Goal: Task Accomplishment & Management: Manage account settings

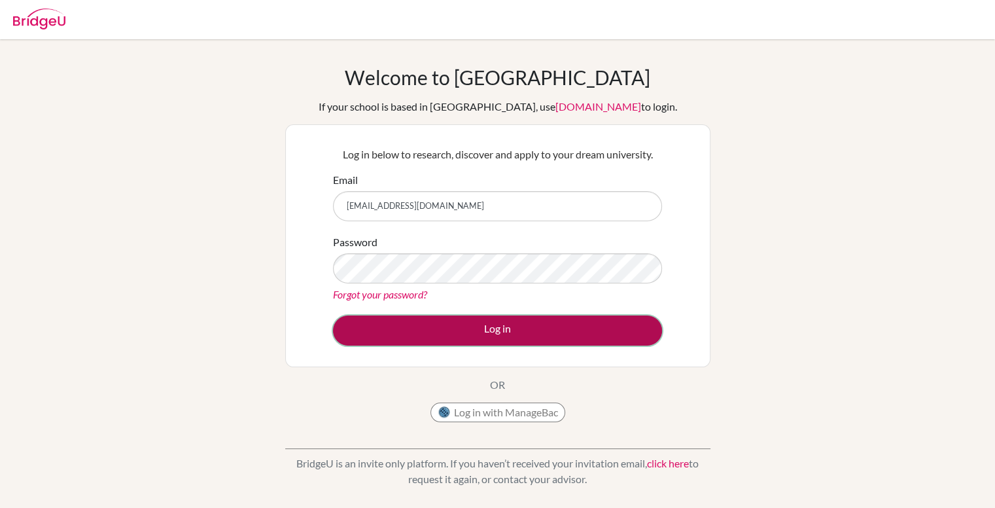
click at [481, 325] on button "Log in" at bounding box center [497, 330] width 329 height 30
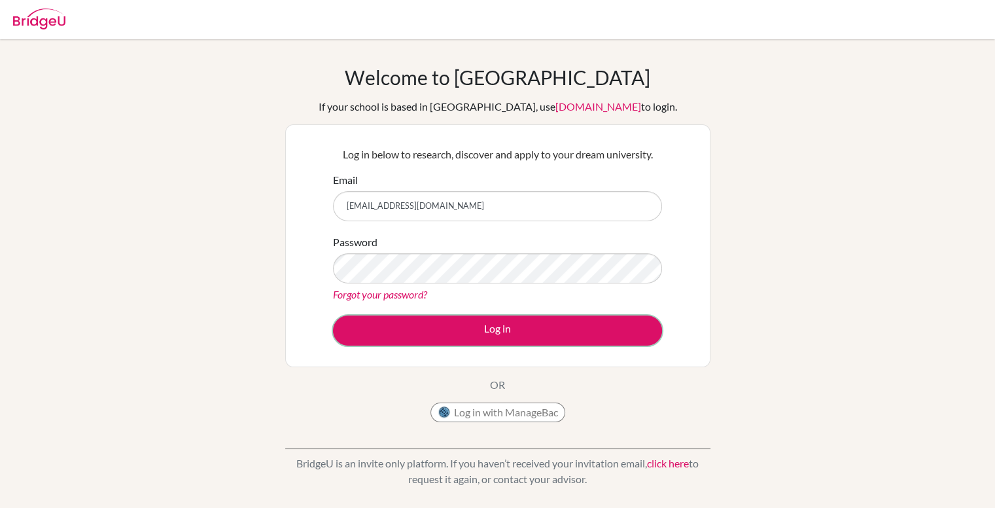
scroll to position [10533, 0]
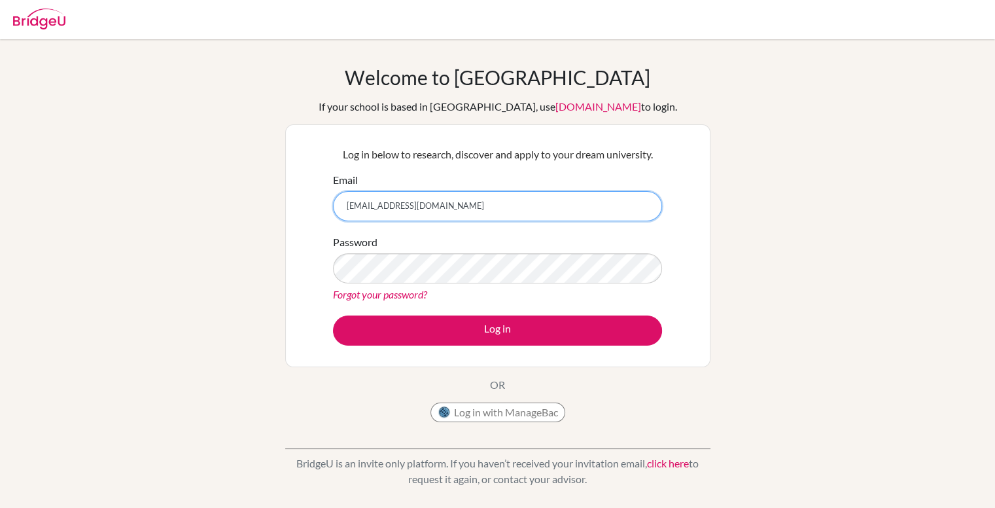
click at [426, 192] on input "[EMAIL_ADDRESS][DOMAIN_NAME]" at bounding box center [497, 206] width 329 height 30
click at [427, 196] on input "[EMAIL_ADDRESS][DOMAIN_NAME]" at bounding box center [497, 206] width 329 height 30
click at [432, 203] on input "[EMAIL_ADDRESS][DOMAIN_NAME]" at bounding box center [497, 206] width 329 height 30
click at [450, 289] on div "Forgot your password?" at bounding box center [497, 295] width 329 height 16
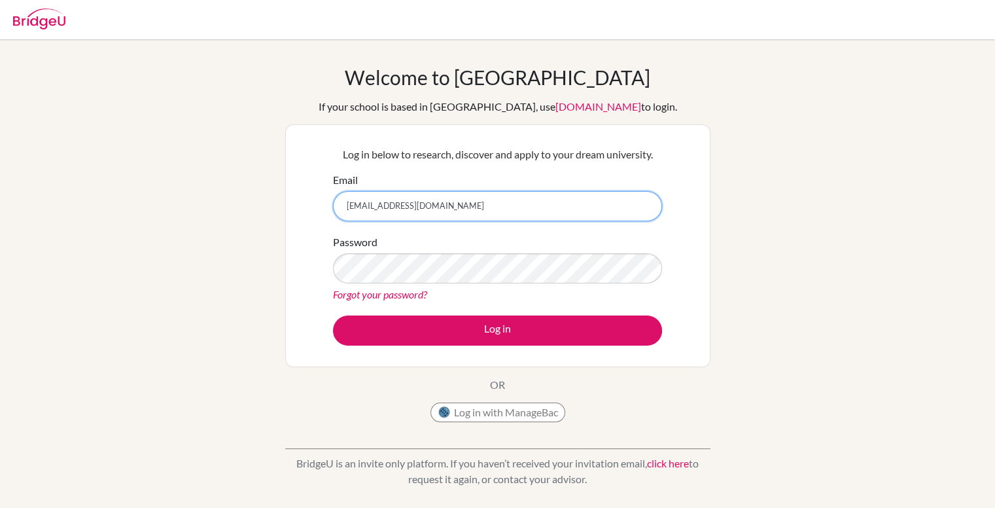
click at [416, 211] on input "[EMAIL_ADDRESS][DOMAIN_NAME]" at bounding box center [497, 206] width 329 height 30
click at [371, 252] on div "Password Forgot your password?" at bounding box center [497, 268] width 329 height 68
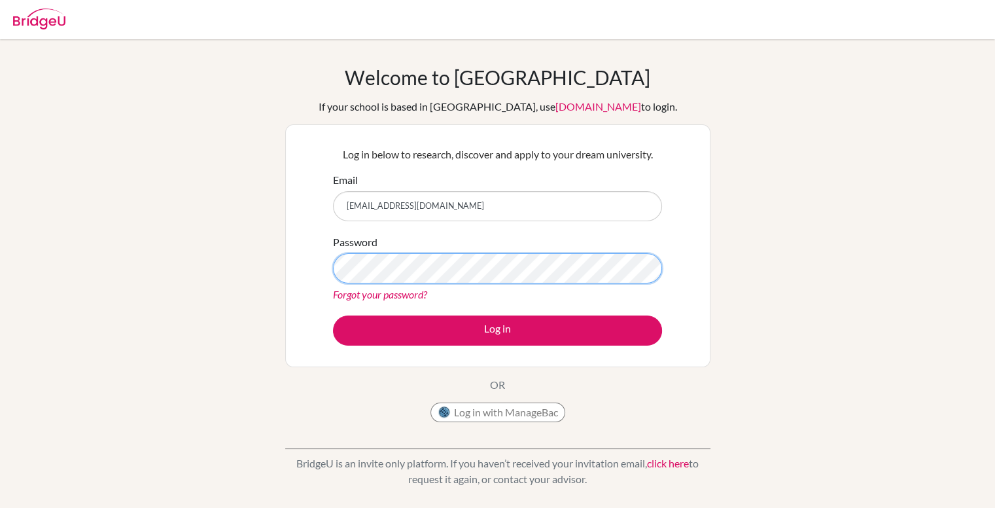
type textarea "iT@F343j35vGCLJ"
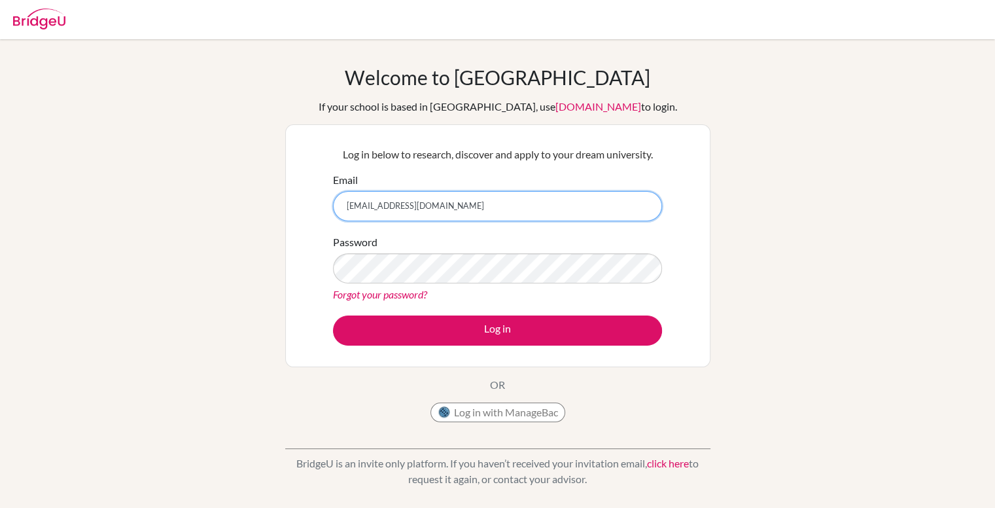
drag, startPoint x: 444, startPoint y: 213, endPoint x: 345, endPoint y: 207, distance: 99.0
click at [345, 207] on input "[EMAIL_ADDRESS][DOMAIN_NAME]" at bounding box center [497, 206] width 329 height 30
type input "a"
type input "[EMAIL_ADDRESS][DOMAIN_NAME]"
drag, startPoint x: 433, startPoint y: 207, endPoint x: 306, endPoint y: 197, distance: 127.4
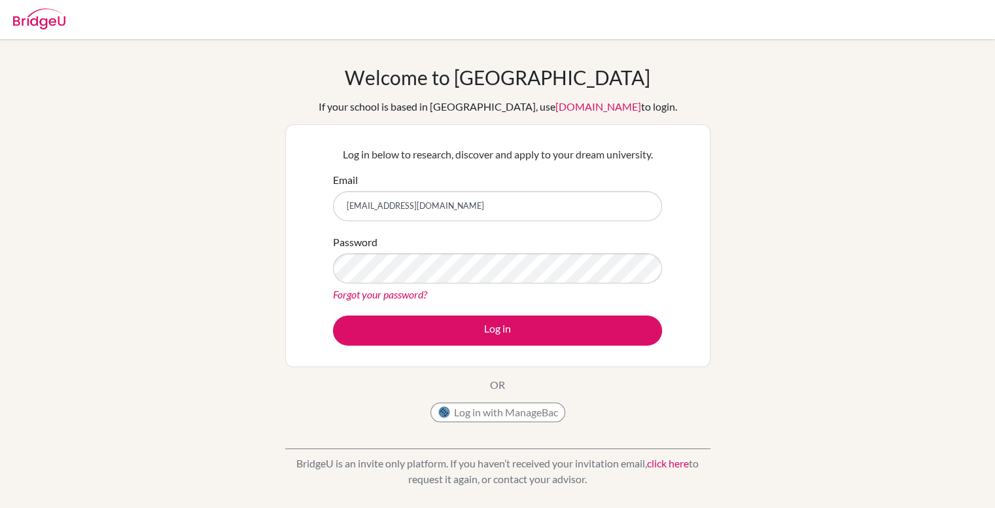
click at [306, 197] on div "Log in below to research, discover and apply to your dream university. Email [E…" at bounding box center [497, 245] width 425 height 243
type input "[EMAIL_ADDRESS][DOMAIN_NAME]"
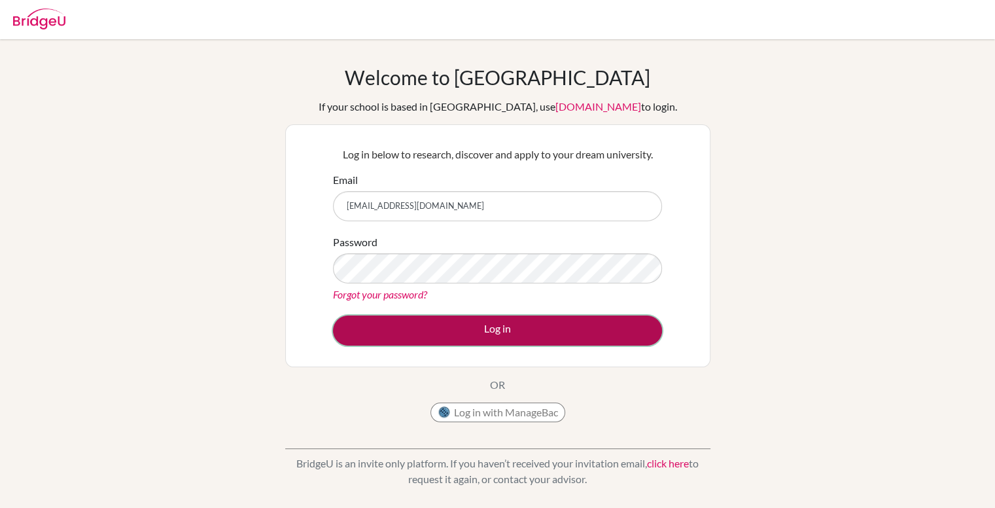
click at [444, 323] on button "Log in" at bounding box center [497, 330] width 329 height 30
